Goal: Task Accomplishment & Management: Use online tool/utility

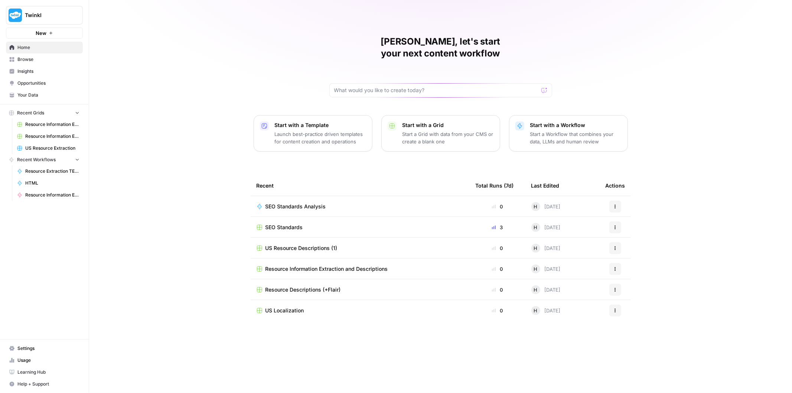
click at [52, 58] on span "Browse" at bounding box center [48, 59] width 62 height 7
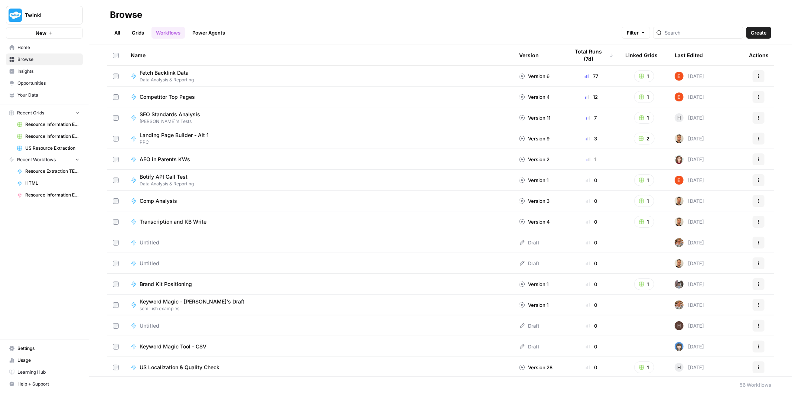
click at [116, 38] on link "All" at bounding box center [117, 33] width 14 height 12
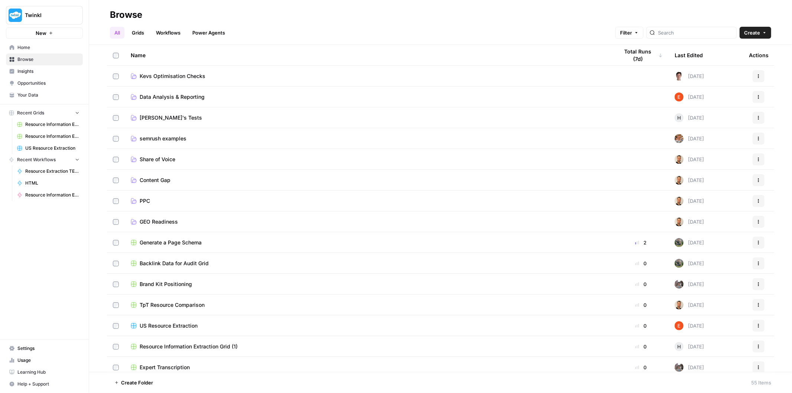
click at [183, 120] on link "[PERSON_NAME]'s Tests" at bounding box center [369, 117] width 476 height 7
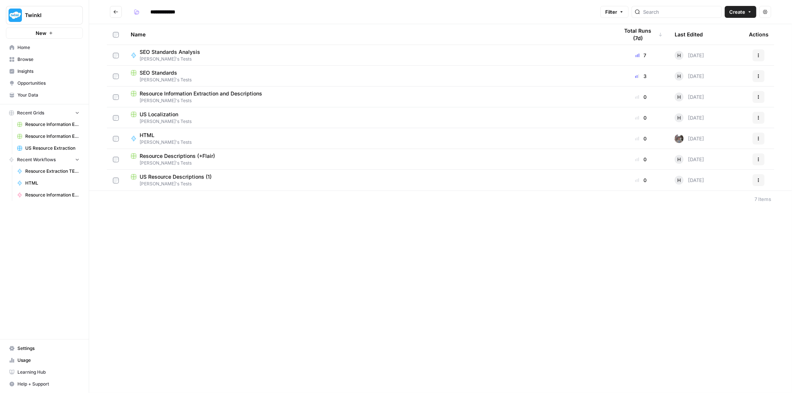
drag, startPoint x: 228, startPoint y: 90, endPoint x: 213, endPoint y: 91, distance: 14.6
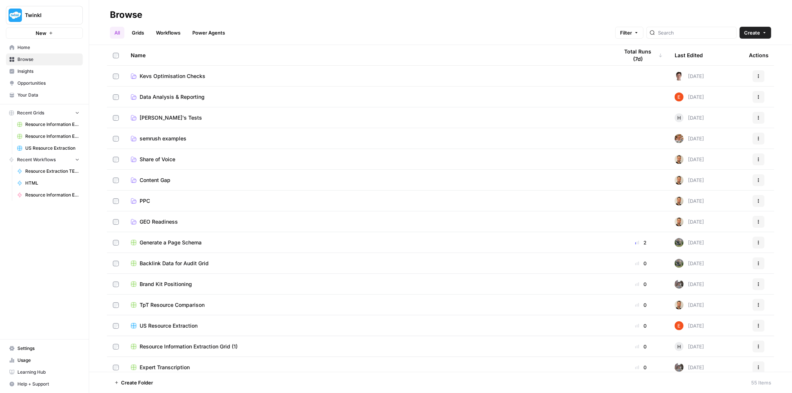
click at [194, 76] on span "Kevs Optimisation Checks" at bounding box center [173, 75] width 66 height 7
click at [181, 122] on td "[PERSON_NAME]'s Tests" at bounding box center [369, 117] width 488 height 20
click at [162, 118] on span "[PERSON_NAME]'s Tests" at bounding box center [171, 117] width 62 height 7
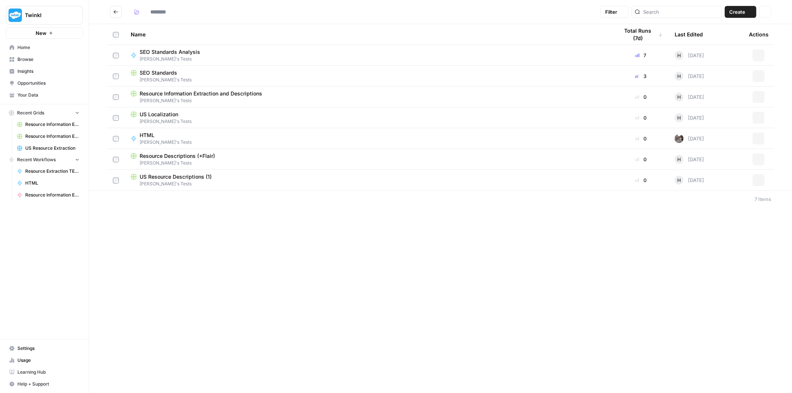
type input "**********"
click at [181, 94] on span "Resource Information Extraction and Descriptions" at bounding box center [201, 93] width 123 height 7
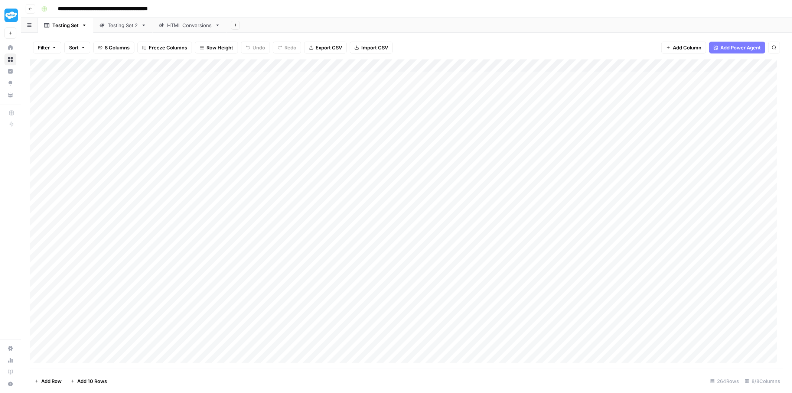
click at [424, 64] on div "Add Column" at bounding box center [406, 214] width 753 height 310
click at [551, 140] on div "Add Column" at bounding box center [406, 214] width 753 height 310
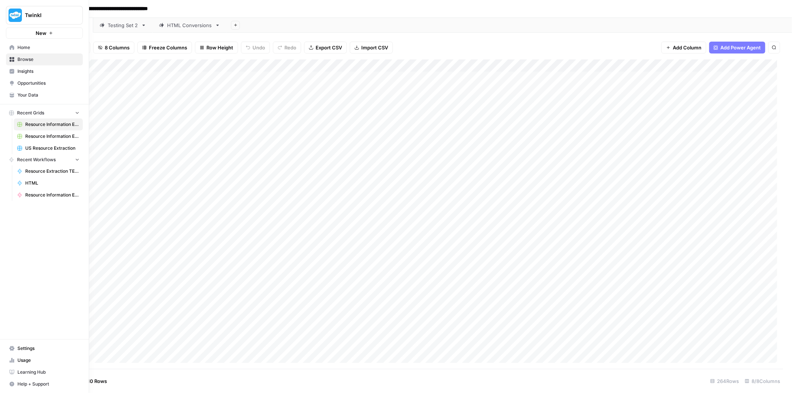
click at [19, 47] on span "Home" at bounding box center [48, 47] width 62 height 7
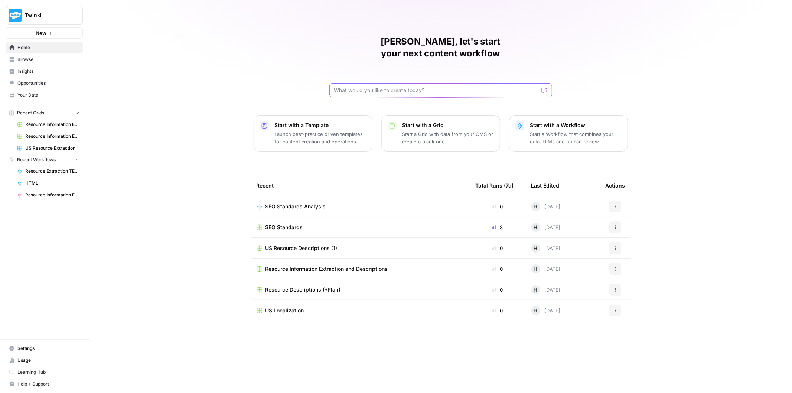
click at [359, 87] on input "text" at bounding box center [436, 90] width 204 height 7
type input "resource descriptions test"
click at [44, 59] on span "Browse" at bounding box center [48, 59] width 62 height 7
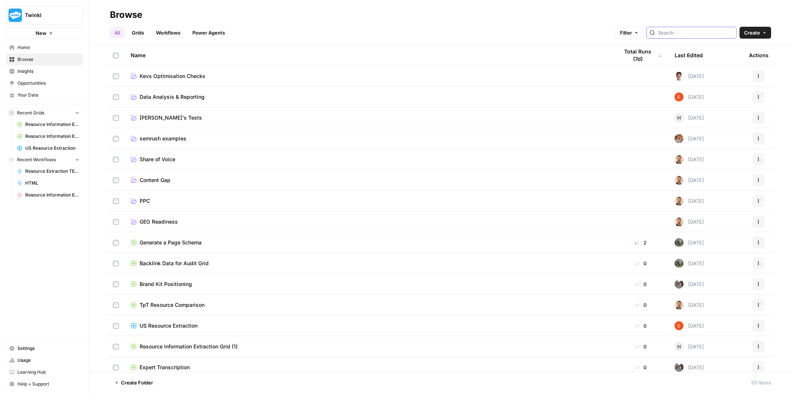
click at [673, 32] on input "search" at bounding box center [695, 32] width 75 height 7
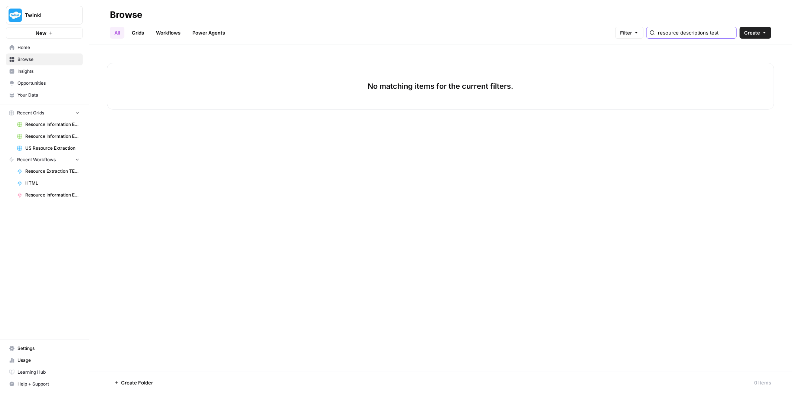
click at [708, 34] on input "resource descriptions test" at bounding box center [695, 32] width 75 height 7
drag, startPoint x: 708, startPoint y: 33, endPoint x: 575, endPoint y: 27, distance: 133.8
click at [575, 27] on div "All Grids Workflows Power Agents Filter resource test Create" at bounding box center [440, 30] width 661 height 18
type input "resource test"
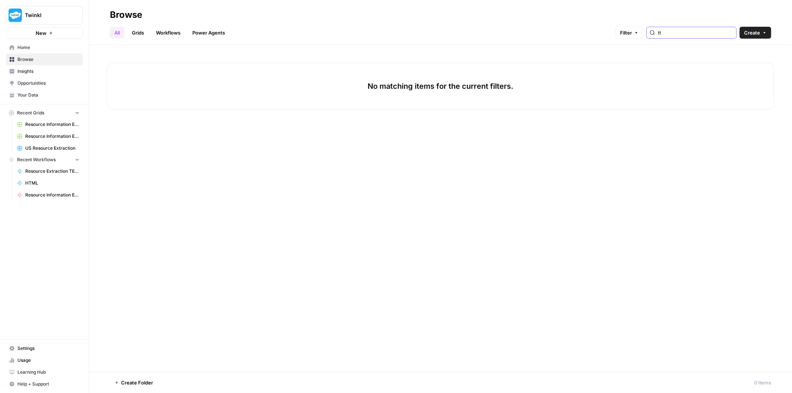
drag, startPoint x: 691, startPoint y: 31, endPoint x: 666, endPoint y: 35, distance: 25.2
click at [666, 35] on div "tt" at bounding box center [692, 33] width 90 height 12
type input "test"
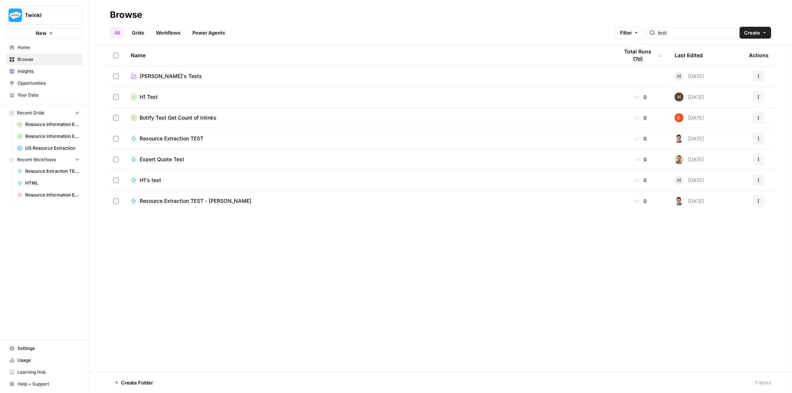
click at [162, 139] on span "Resource Extraction TEST" at bounding box center [172, 138] width 64 height 7
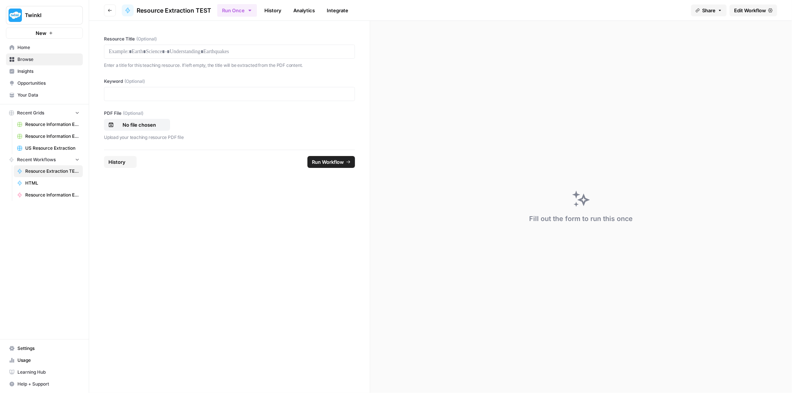
click at [753, 12] on span "Edit Workflow" at bounding box center [750, 10] width 32 height 7
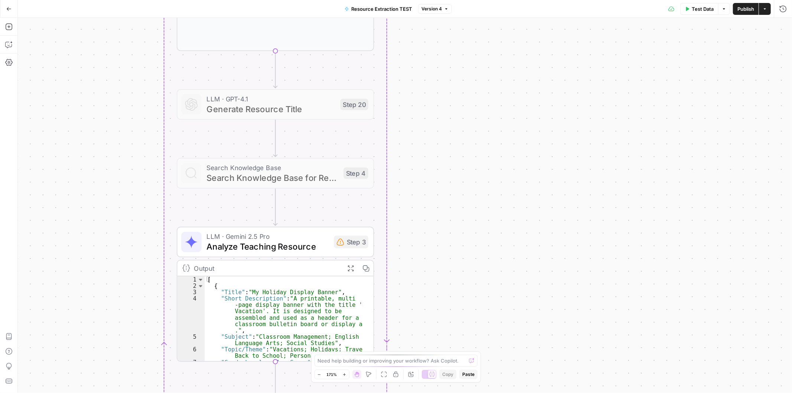
drag, startPoint x: 316, startPoint y: 154, endPoint x: 544, endPoint y: 279, distance: 260.3
click at [544, 279] on div "Workflow Input Settings Inputs Get Knowledge Base File Get Knowledge Base File …" at bounding box center [405, 205] width 774 height 375
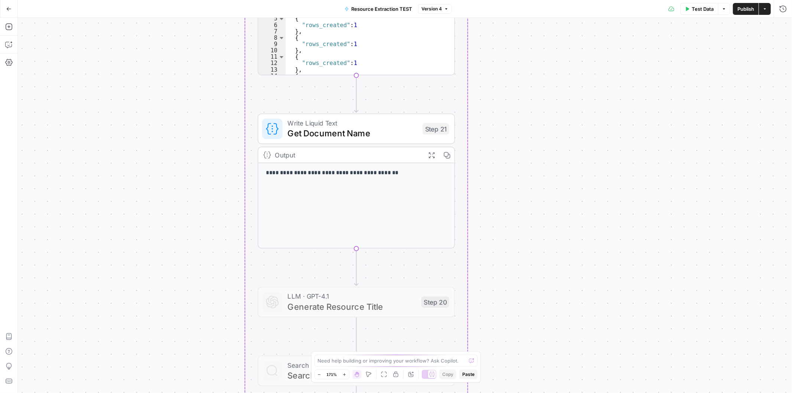
drag, startPoint x: 546, startPoint y: 123, endPoint x: 548, endPoint y: 230, distance: 106.2
click at [575, 286] on div "Workflow Input Settings Inputs Get Knowledge Base File Get Knowledge Base File …" at bounding box center [405, 205] width 774 height 375
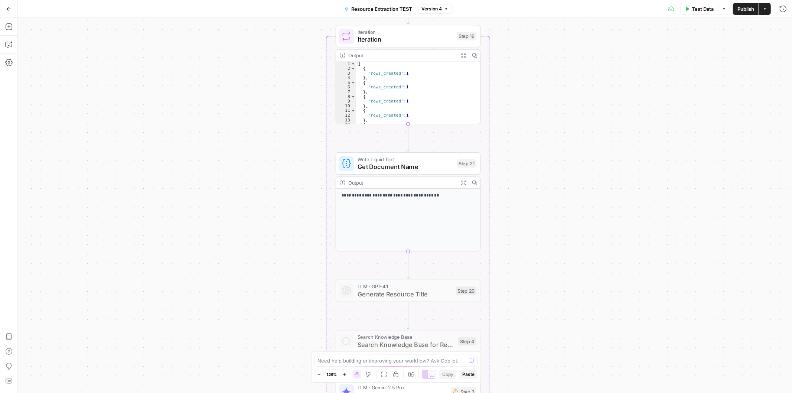
drag, startPoint x: 530, startPoint y: 139, endPoint x: 531, endPoint y: 276, distance: 137.4
click at [531, 276] on div "Workflow Input Settings Inputs Get Knowledge Base File Get Knowledge Base File …" at bounding box center [405, 205] width 774 height 375
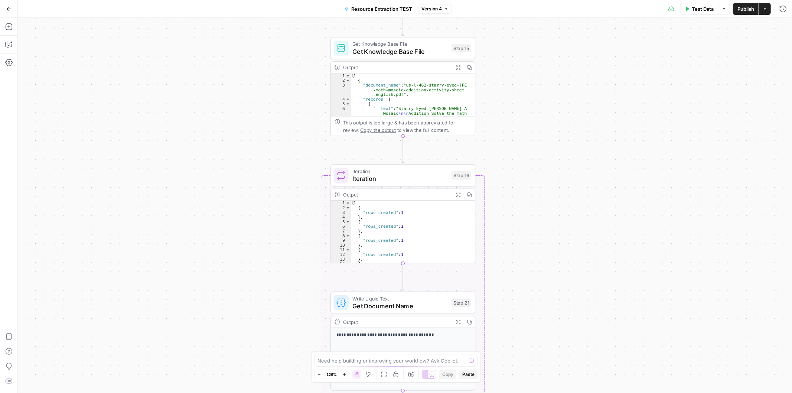
drag, startPoint x: 550, startPoint y: 206, endPoint x: 562, endPoint y: 233, distance: 29.8
click at [544, 80] on div "Workflow Input Settings Inputs Get Knowledge Base File Get Knowledge Base File …" at bounding box center [405, 205] width 774 height 375
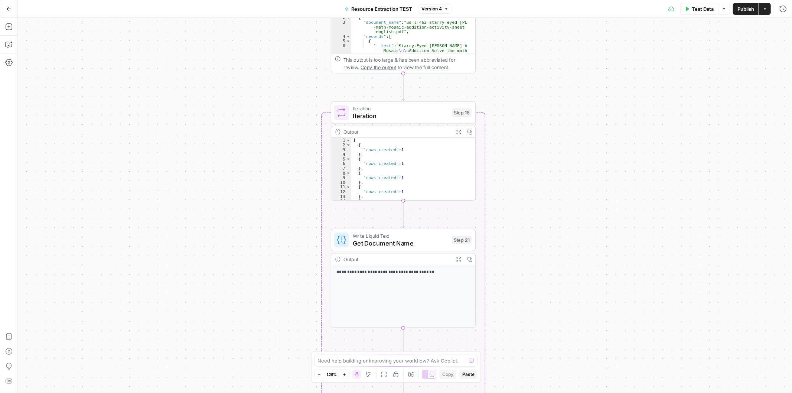
drag, startPoint x: 559, startPoint y: 272, endPoint x: 524, endPoint y: 205, distance: 75.6
click at [535, 63] on div "Workflow Input Settings Inputs Get Knowledge Base File Get Knowledge Base File …" at bounding box center [405, 205] width 774 height 375
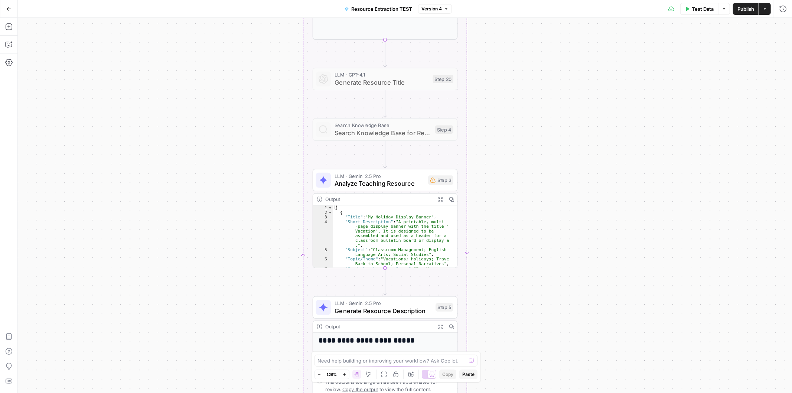
drag, startPoint x: 518, startPoint y: 222, endPoint x: 476, endPoint y: 201, distance: 46.0
click at [543, 100] on div "Workflow Input Settings Inputs Get Knowledge Base File Get Knowledge Base File …" at bounding box center [405, 205] width 774 height 375
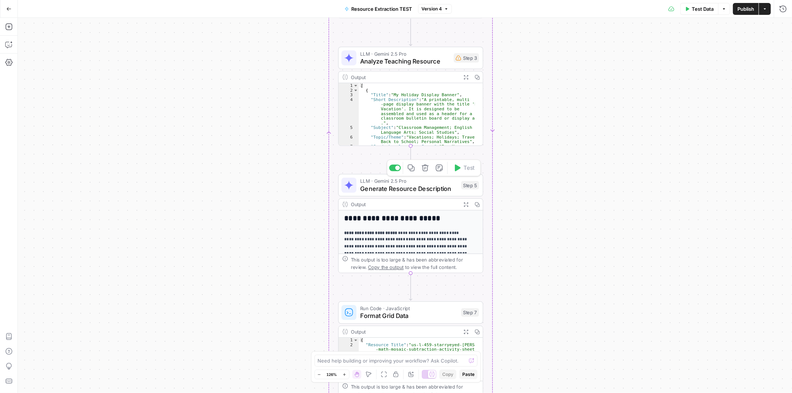
click at [438, 191] on span "Generate Resource Description" at bounding box center [408, 188] width 97 height 9
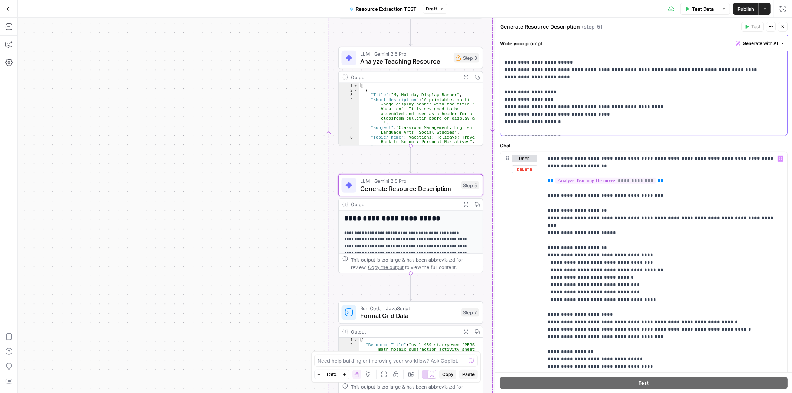
scroll to position [189, 0]
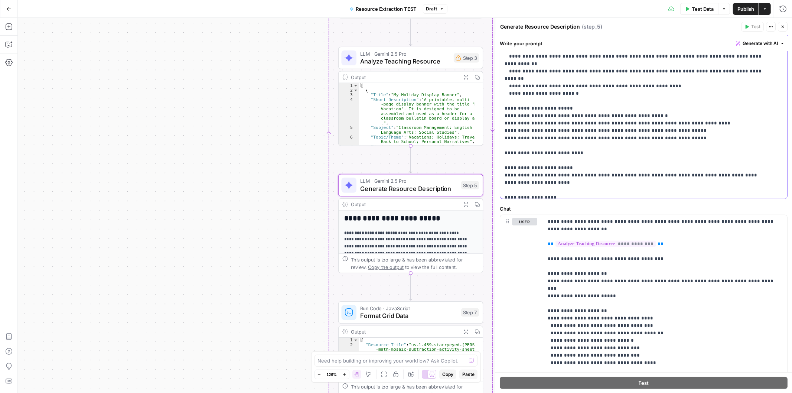
scroll to position [383, 0]
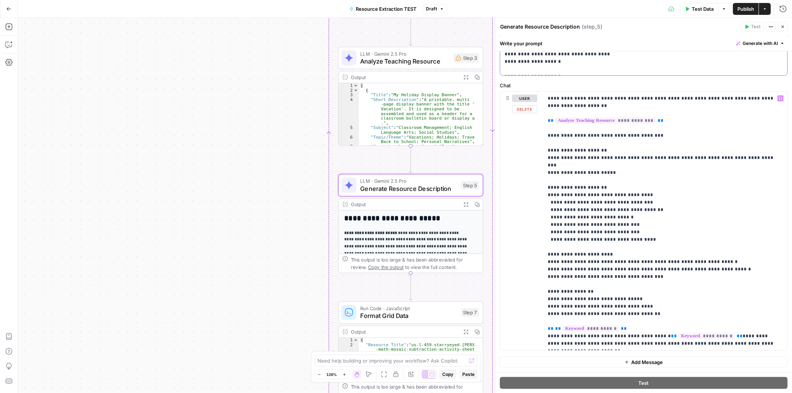
scroll to position [189, 0]
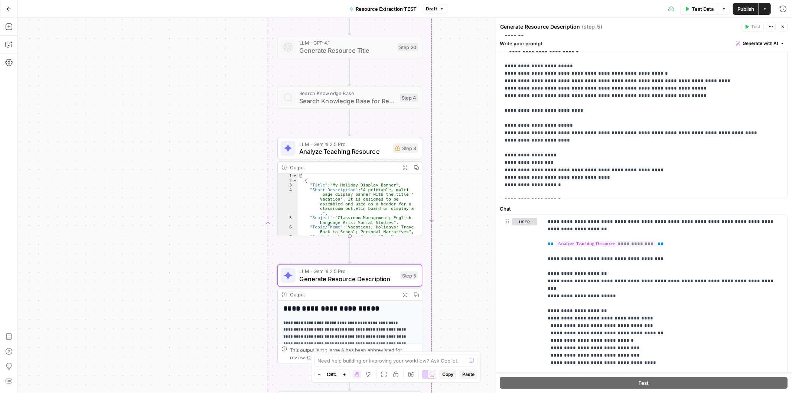
drag, startPoint x: 201, startPoint y: 130, endPoint x: 138, endPoint y: 222, distance: 111.1
click at [138, 222] on div "Workflow Input Settings Inputs Get Knowledge Base File Get Knowledge Base File …" at bounding box center [405, 205] width 774 height 375
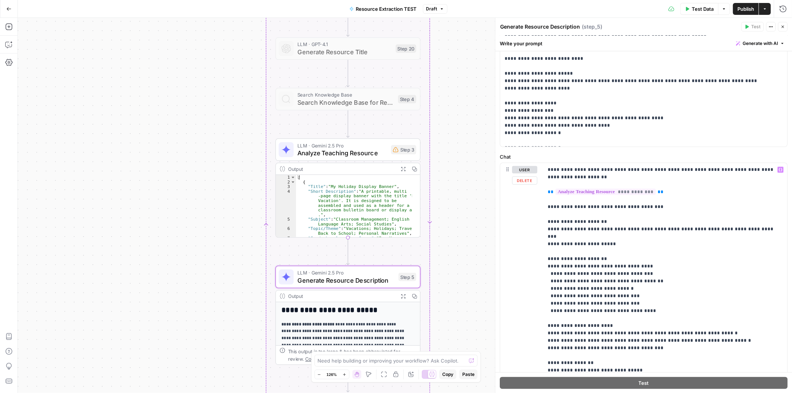
scroll to position [313, 0]
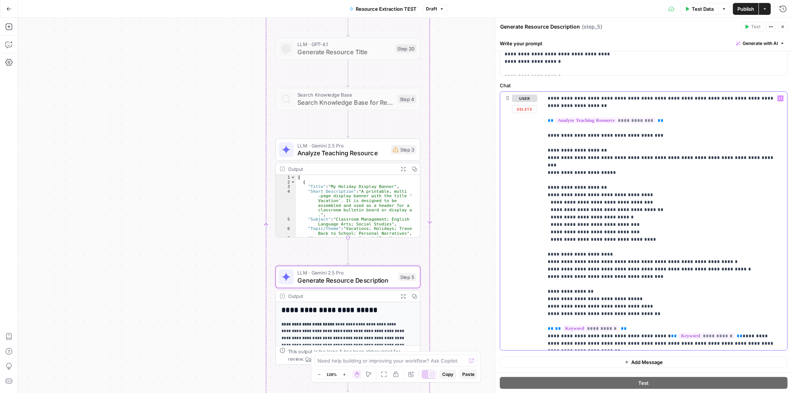
click at [643, 222] on p "**********" at bounding box center [662, 221] width 229 height 253
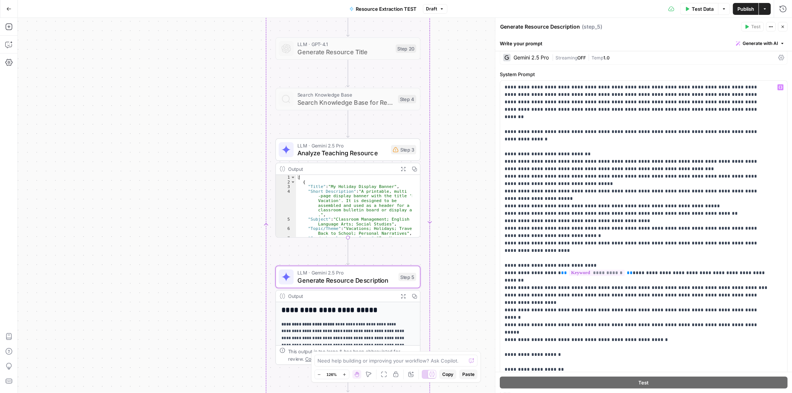
scroll to position [0, 0]
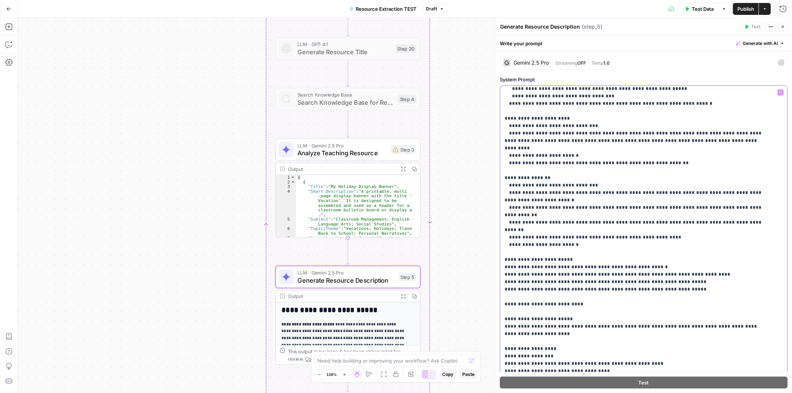
scroll to position [424, 0]
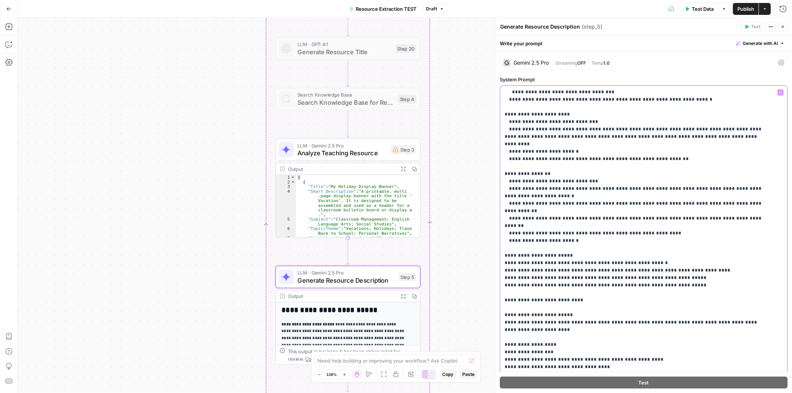
click at [621, 165] on p "**********" at bounding box center [638, 25] width 266 height 720
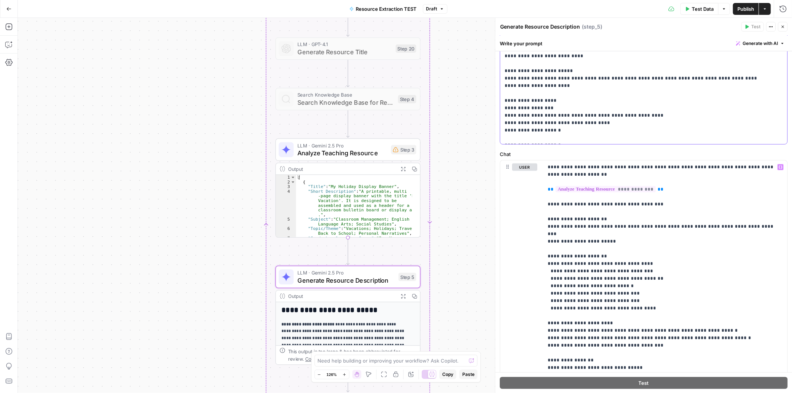
scroll to position [313, 0]
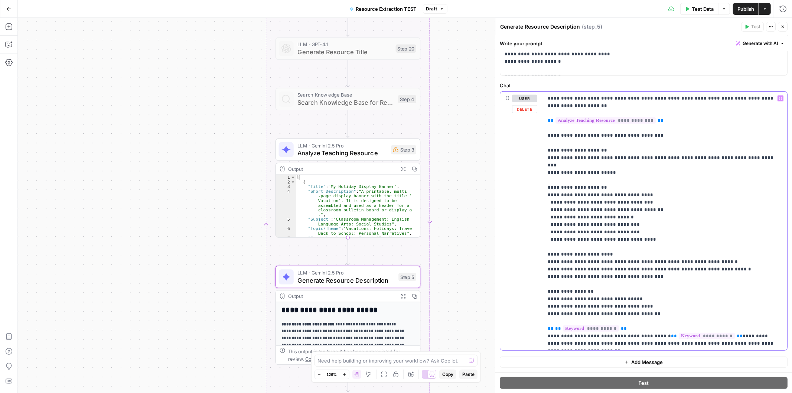
click at [624, 208] on p "**********" at bounding box center [662, 221] width 229 height 253
click at [342, 160] on div "LLM · Gemini 2.5 Pro Analyze Teaching Resource Step 3 Copy step Delete step Add…" at bounding box center [348, 150] width 145 height 22
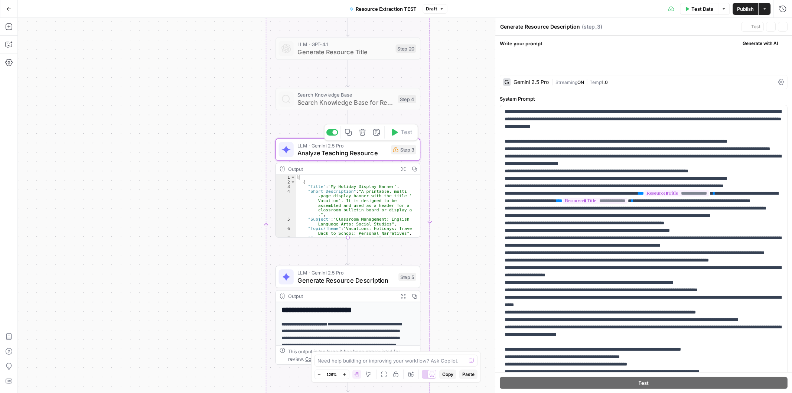
type textarea "Analyze Teaching Resource"
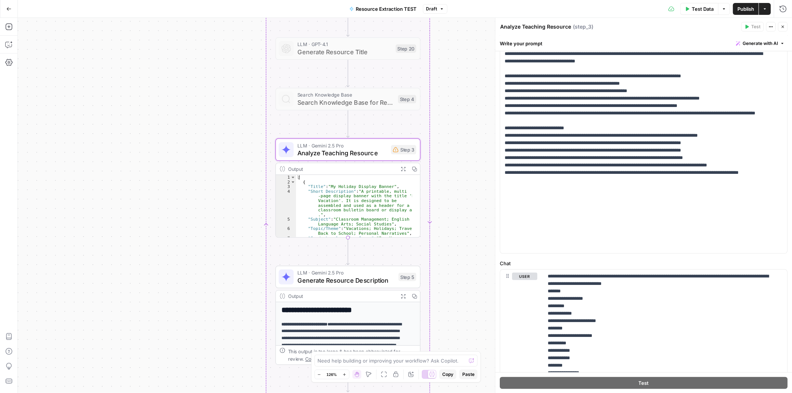
scroll to position [165, 0]
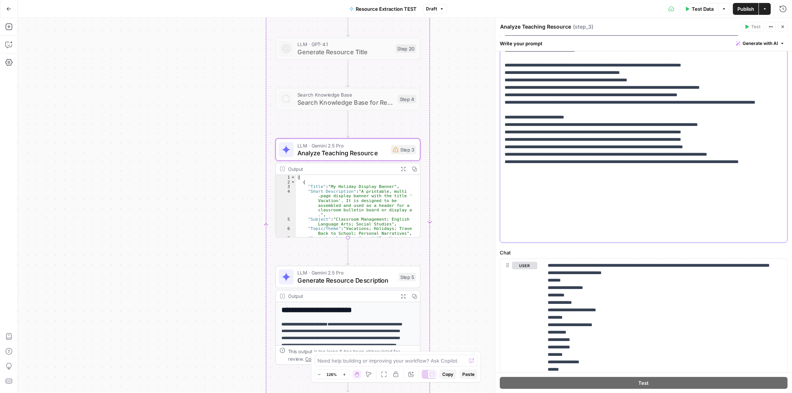
click at [621, 224] on p "**********" at bounding box center [638, 32] width 266 height 416
click at [649, 121] on p "**********" at bounding box center [638, 32] width 266 height 416
click at [652, 187] on p "**********" at bounding box center [638, 32] width 266 height 416
